Goal: Information Seeking & Learning: Compare options

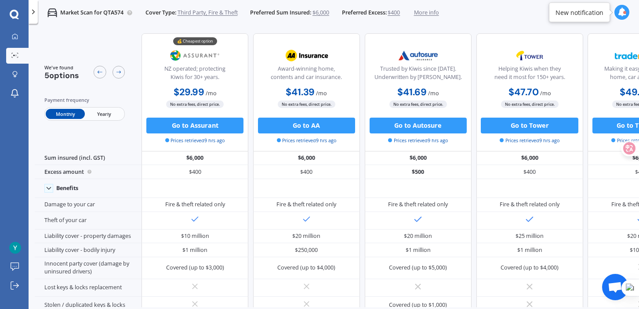
click at [102, 116] on span "Yearly" at bounding box center [104, 114] width 39 height 10
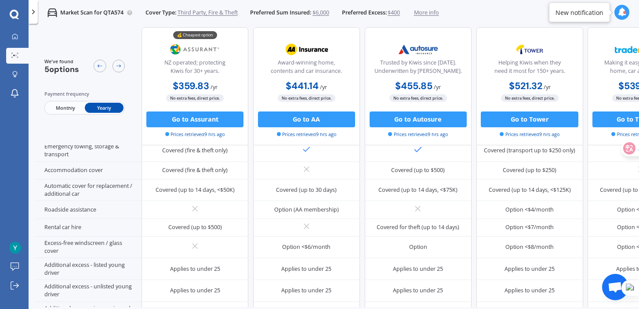
scroll to position [190, 1]
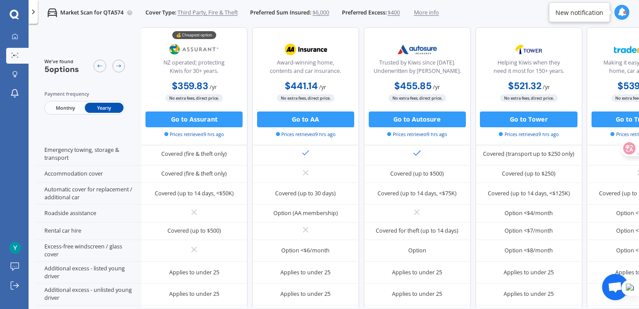
click at [400, 15] on span "$400" at bounding box center [394, 13] width 12 height 8
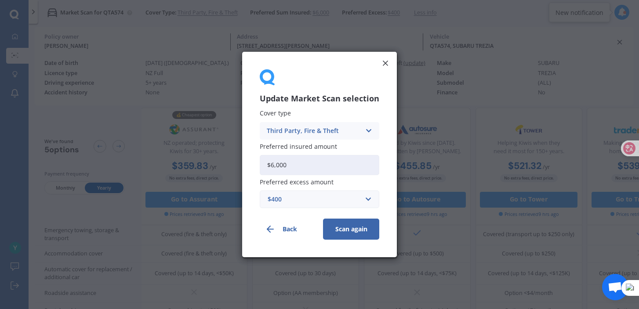
click at [303, 202] on div "$400" at bounding box center [314, 200] width 93 height 10
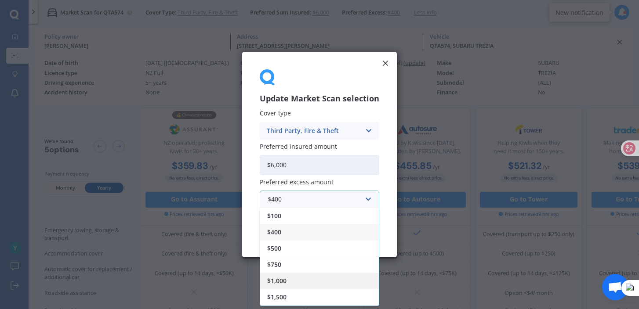
click at [287, 281] on span "$1,000" at bounding box center [276, 281] width 19 height 6
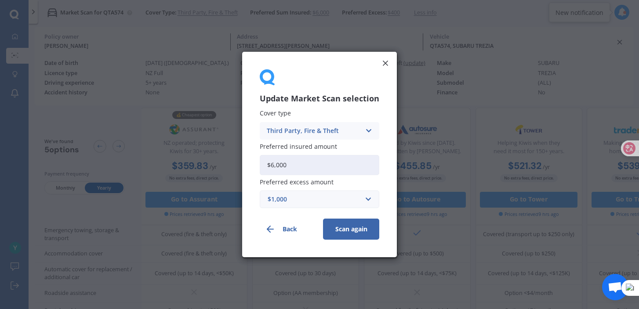
click at [350, 229] on button "Scan again" at bounding box center [351, 229] width 56 height 21
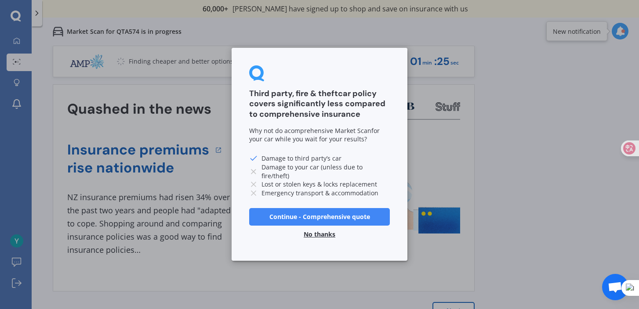
click at [319, 234] on button "No thanks" at bounding box center [319, 235] width 42 height 18
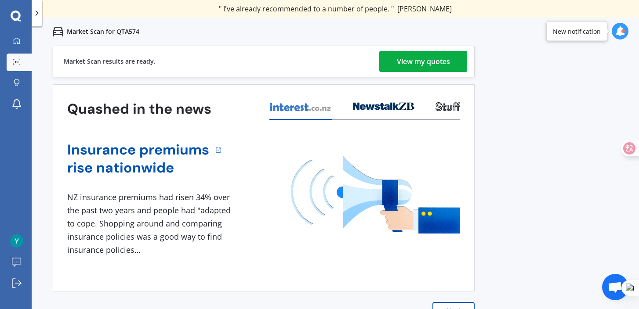
click at [419, 63] on div "View my quotes" at bounding box center [423, 61] width 53 height 21
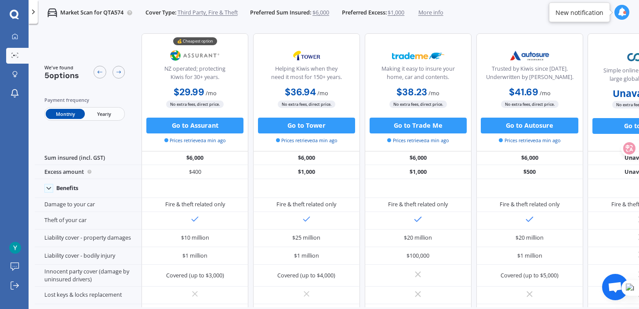
click at [104, 114] on span "Yearly" at bounding box center [104, 114] width 39 height 10
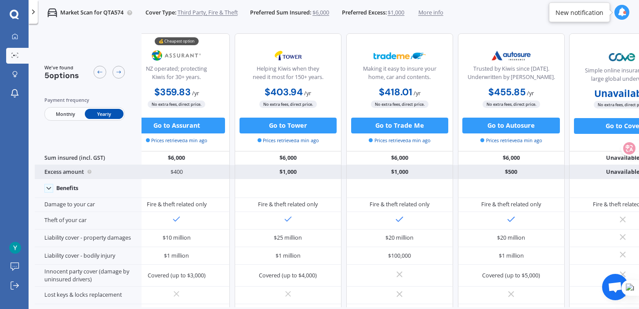
scroll to position [0, 24]
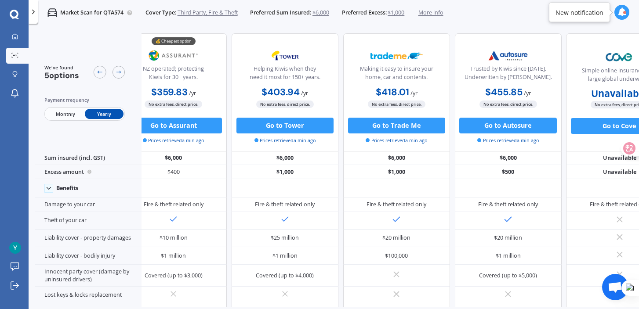
click at [403, 12] on span "$1,000" at bounding box center [396, 13] width 17 height 8
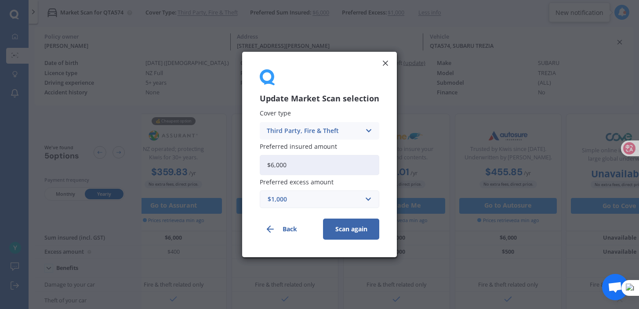
click at [303, 200] on div "$1,000" at bounding box center [314, 200] width 93 height 10
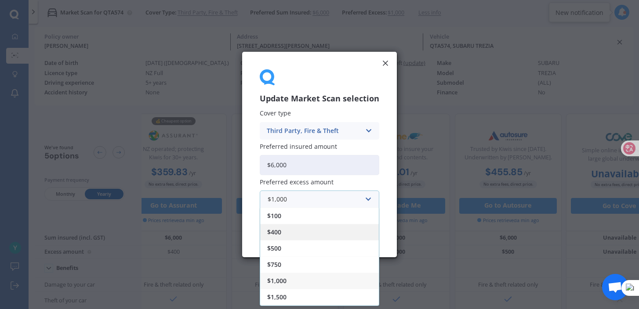
click at [297, 236] on div "$400" at bounding box center [319, 232] width 119 height 16
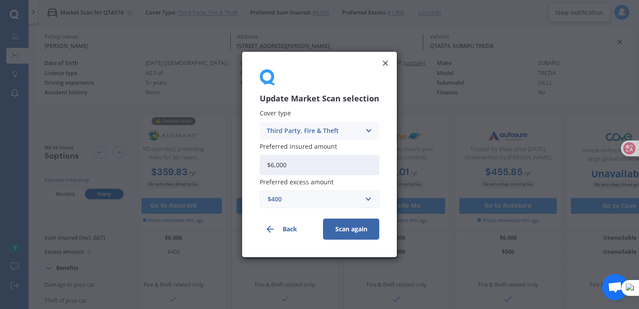
click at [356, 231] on button "Scan again" at bounding box center [351, 229] width 56 height 21
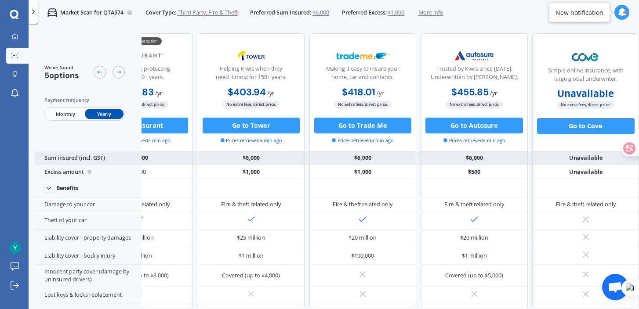
scroll to position [0, 0]
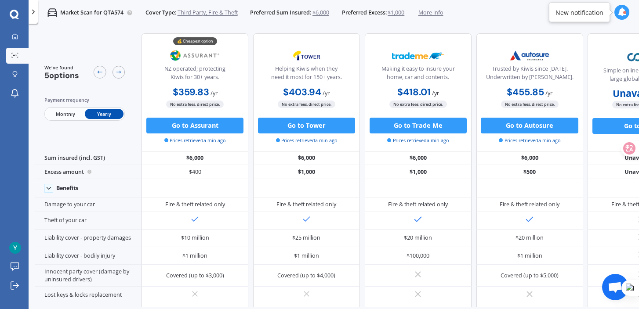
click at [400, 13] on span "$1,000" at bounding box center [396, 13] width 17 height 8
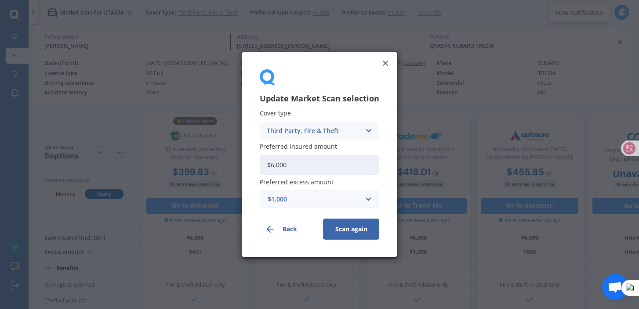
click at [305, 200] on div "$1,000" at bounding box center [314, 200] width 93 height 10
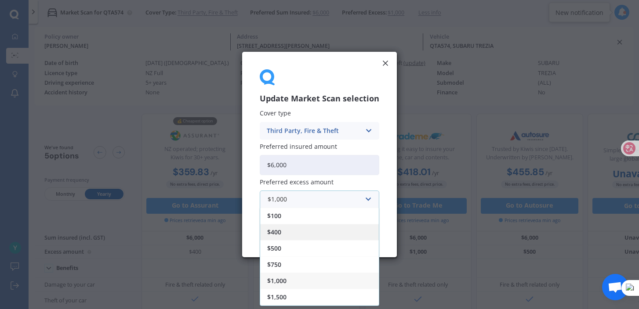
click at [296, 229] on div "$400" at bounding box center [319, 232] width 119 height 16
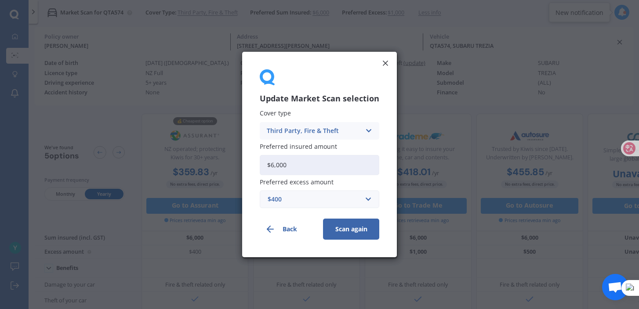
click at [341, 229] on button "Scan again" at bounding box center [351, 229] width 56 height 21
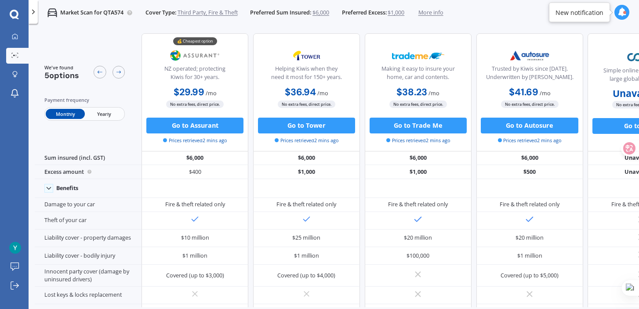
click at [404, 13] on span "$1,000" at bounding box center [396, 13] width 17 height 8
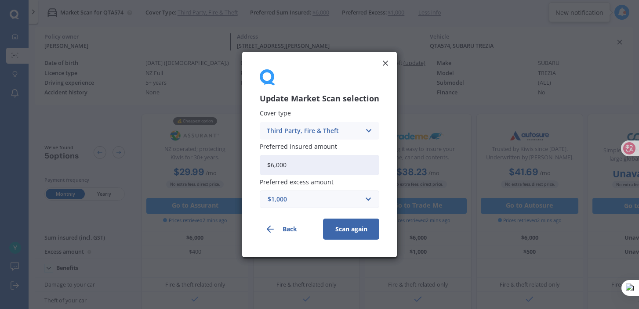
click at [307, 196] on div "$1,000" at bounding box center [314, 200] width 93 height 10
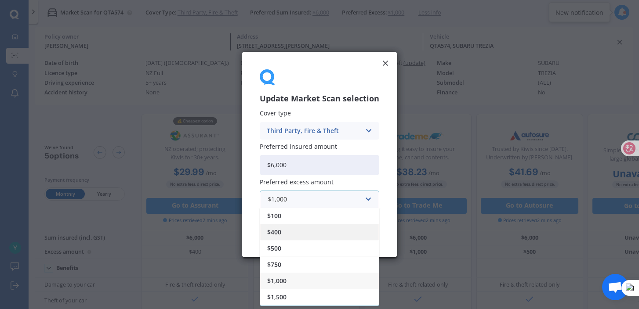
click at [300, 230] on div "$400" at bounding box center [319, 232] width 119 height 16
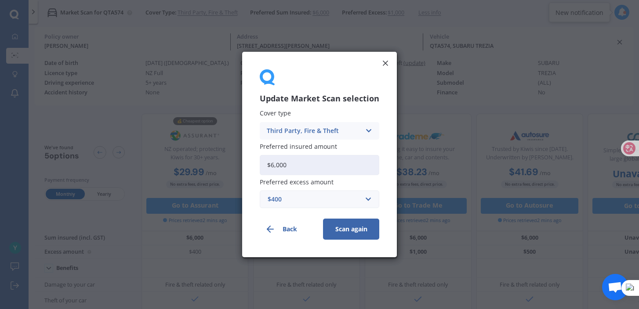
click at [347, 229] on button "Scan again" at bounding box center [351, 229] width 56 height 21
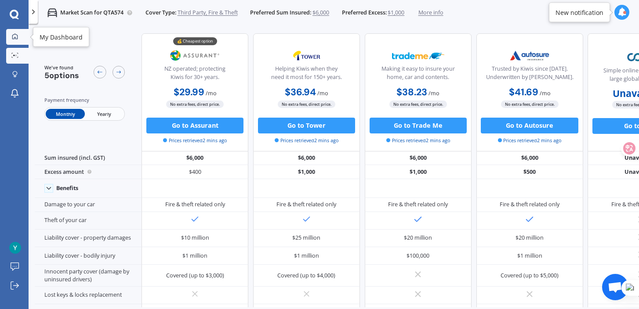
click at [13, 39] on icon at bounding box center [15, 36] width 6 height 6
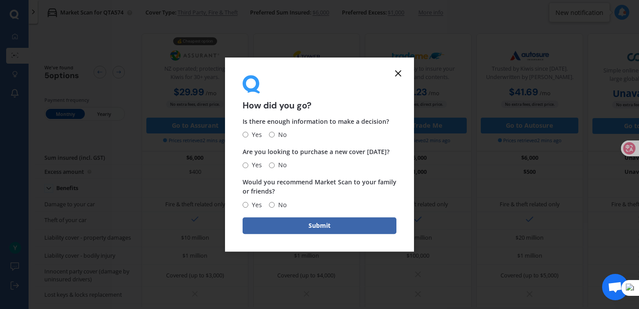
click at [397, 74] on line at bounding box center [398, 73] width 5 height 5
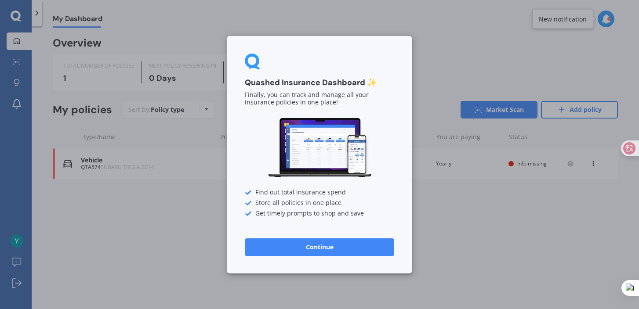
click at [269, 251] on button "Continue" at bounding box center [319, 247] width 149 height 18
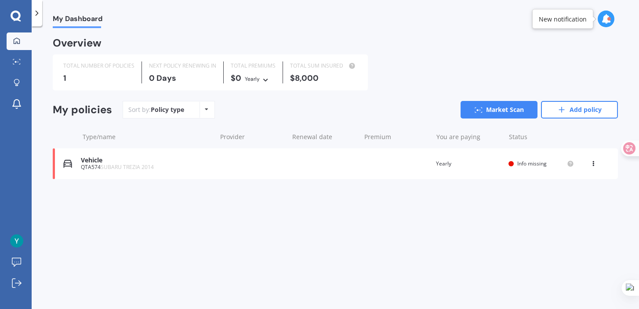
click at [491, 168] on div "Vehicle QTA574 SUBARU TREZIA 2014 Renewal date Premium You are paying Yearly St…" at bounding box center [335, 164] width 565 height 31
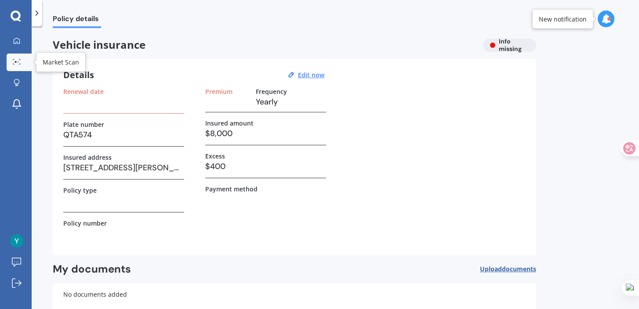
click at [15, 64] on icon at bounding box center [17, 62] width 8 height 6
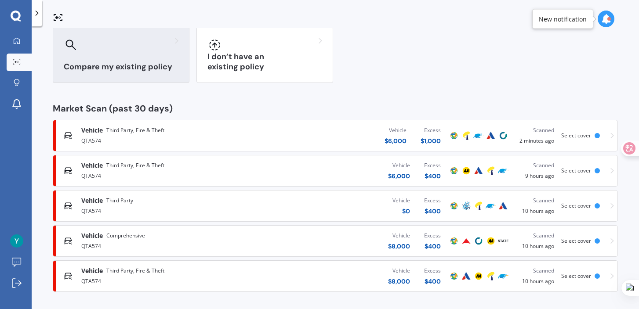
scroll to position [77, 0]
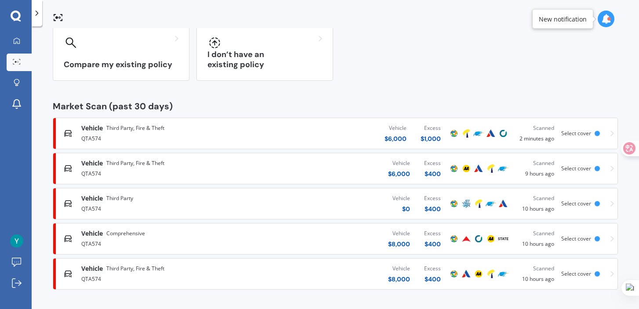
click at [245, 171] on div "QTA574" at bounding box center [168, 173] width 174 height 11
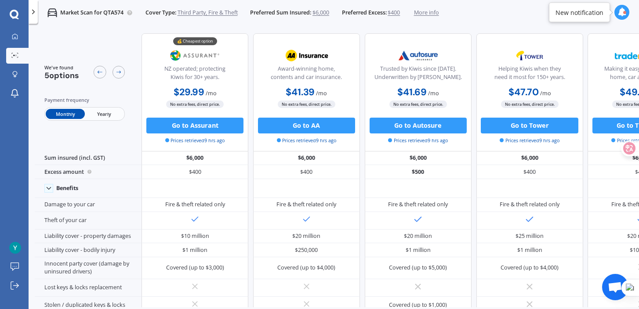
click at [100, 113] on span "Yearly" at bounding box center [104, 114] width 39 height 10
